Goal: Information Seeking & Learning: Learn about a topic

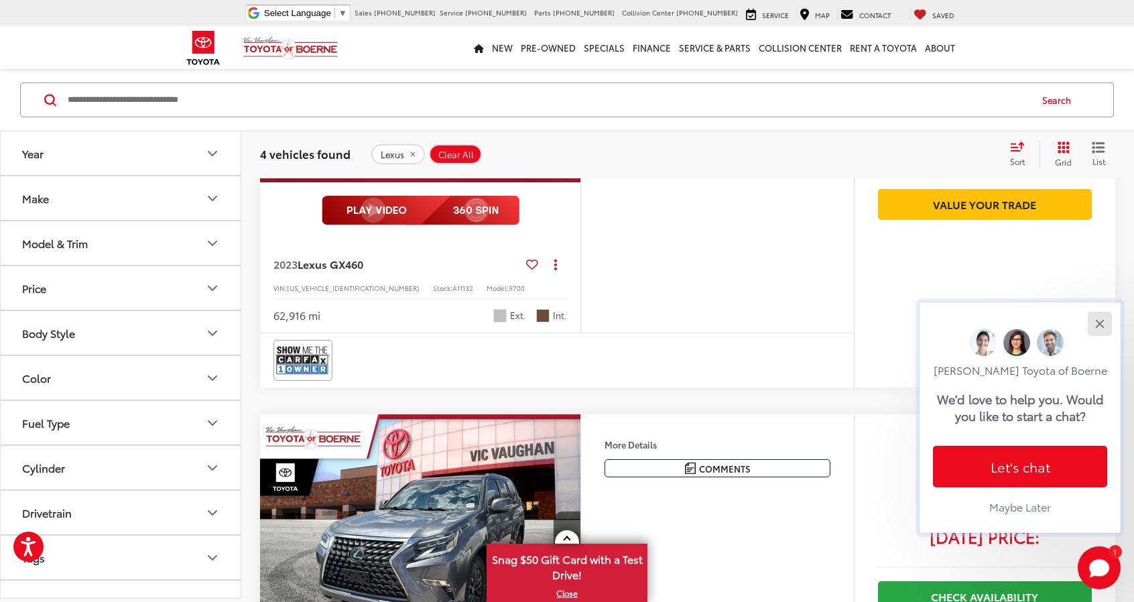
click at [1104, 321] on button "Close" at bounding box center [1099, 323] width 29 height 29
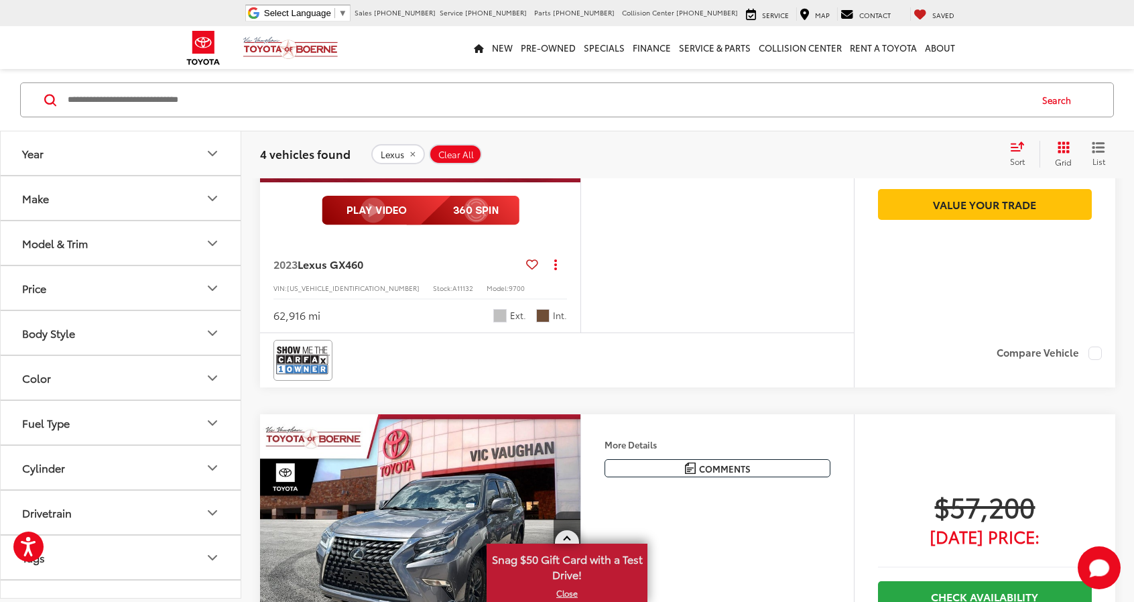
click at [564, 533] on link at bounding box center [567, 536] width 24 height 13
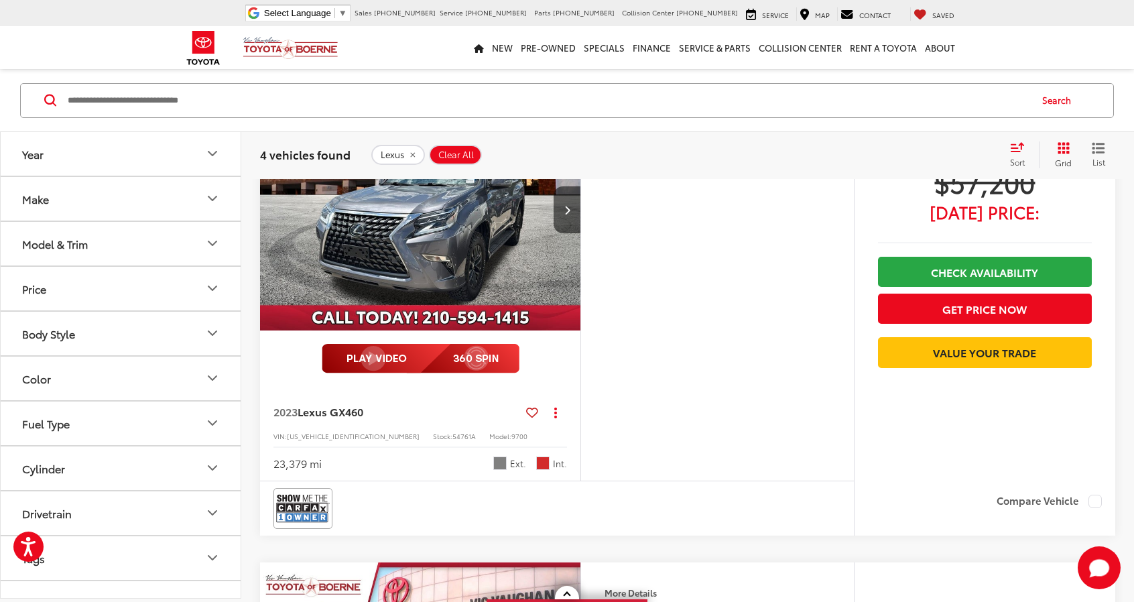
scroll to position [1055, 0]
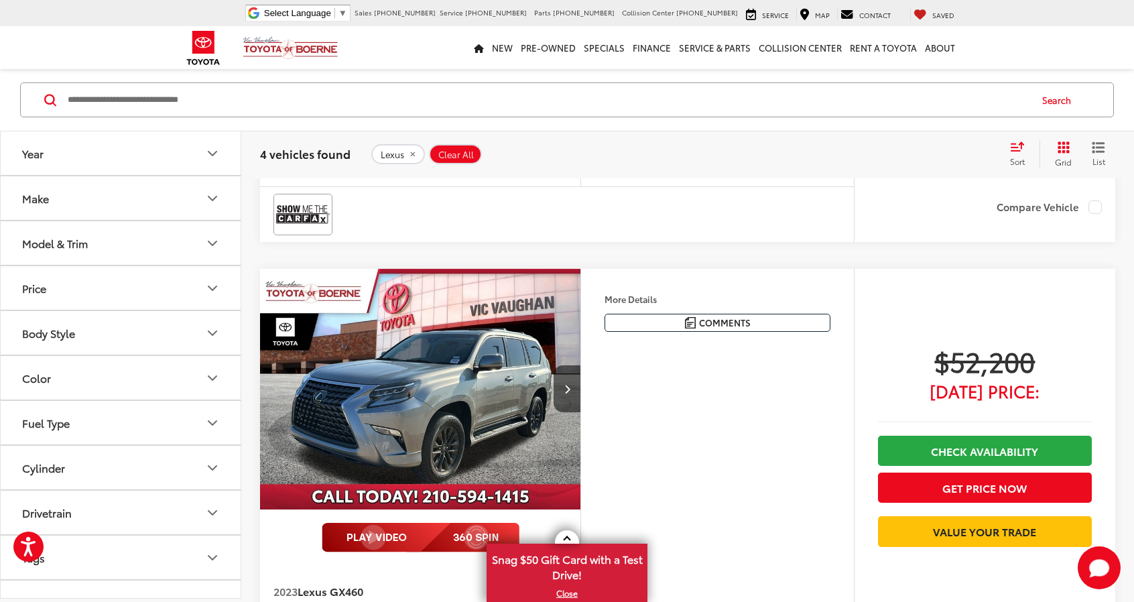
scroll to position [533, 0]
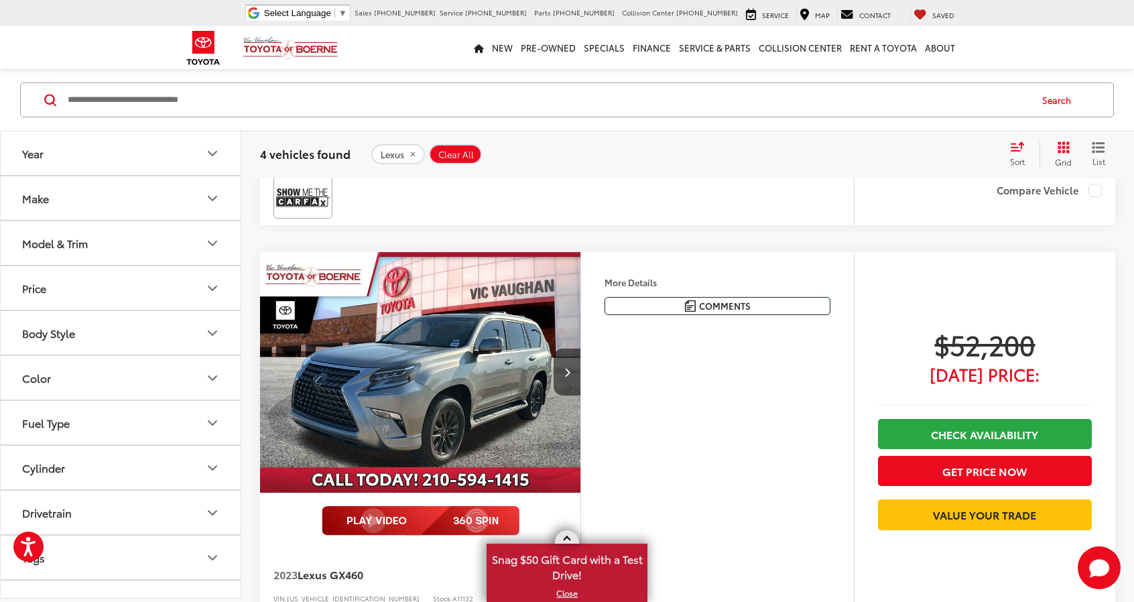
click at [566, 540] on span at bounding box center [566, 539] width 7 height 7
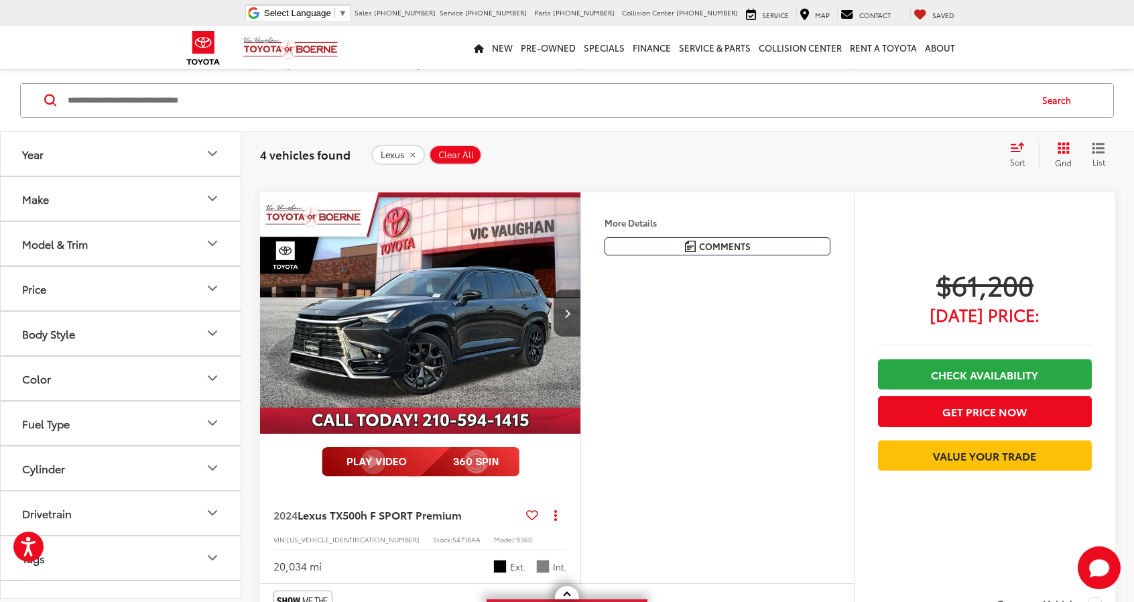
scroll to position [1538, 0]
